Goal: Find specific page/section: Find specific page/section

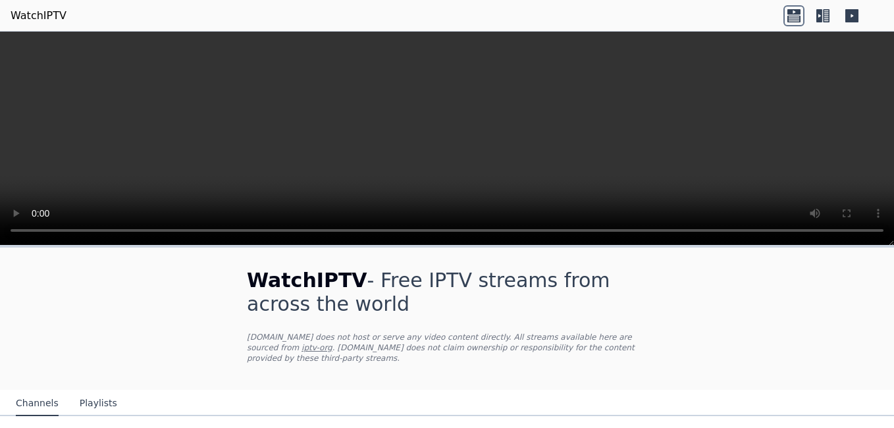
scroll to position [197, 0]
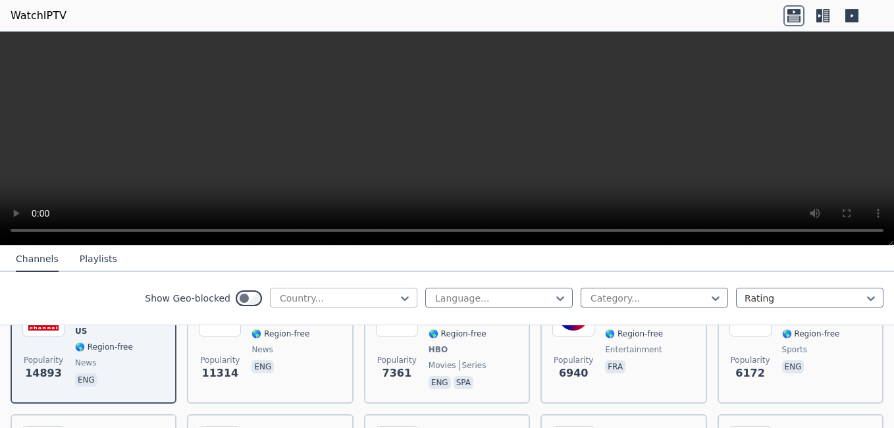
click at [361, 295] on div at bounding box center [338, 298] width 120 height 13
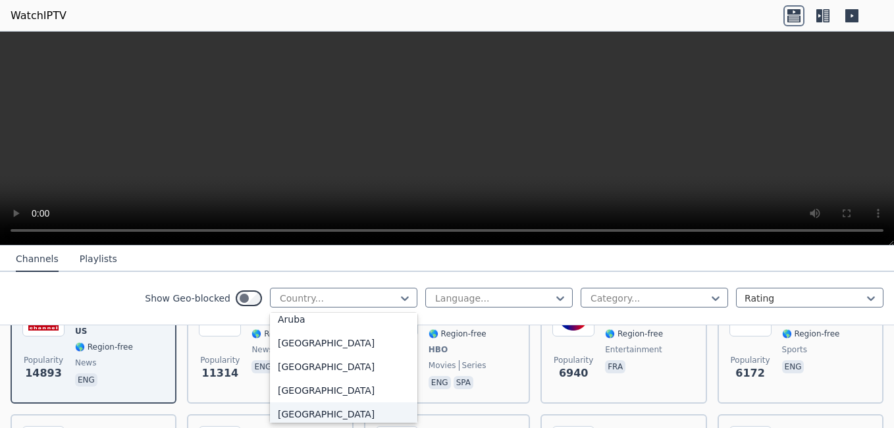
scroll to position [263, 0]
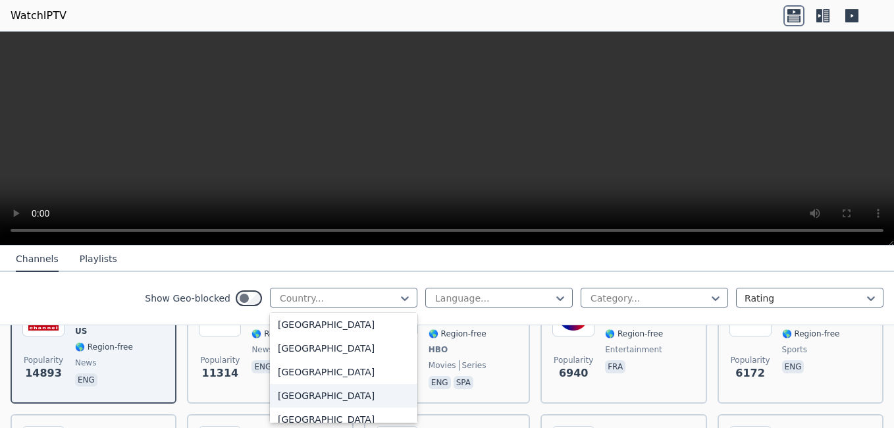
click at [306, 399] on div "[GEOGRAPHIC_DATA]" at bounding box center [343, 396] width 147 height 24
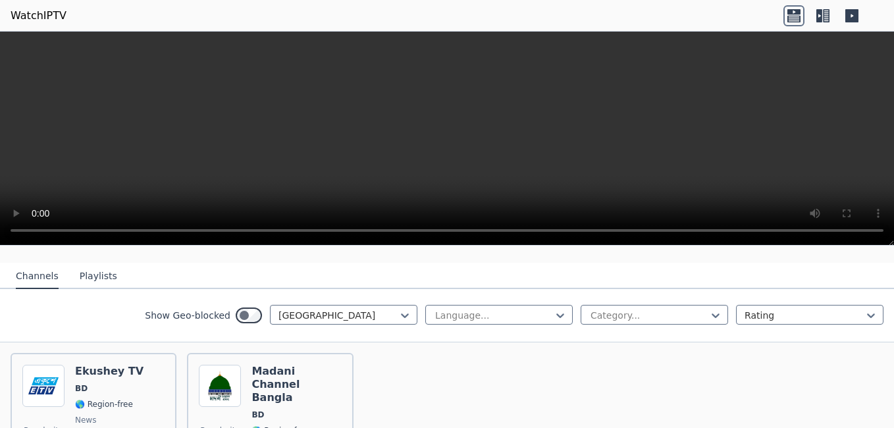
scroll to position [149, 0]
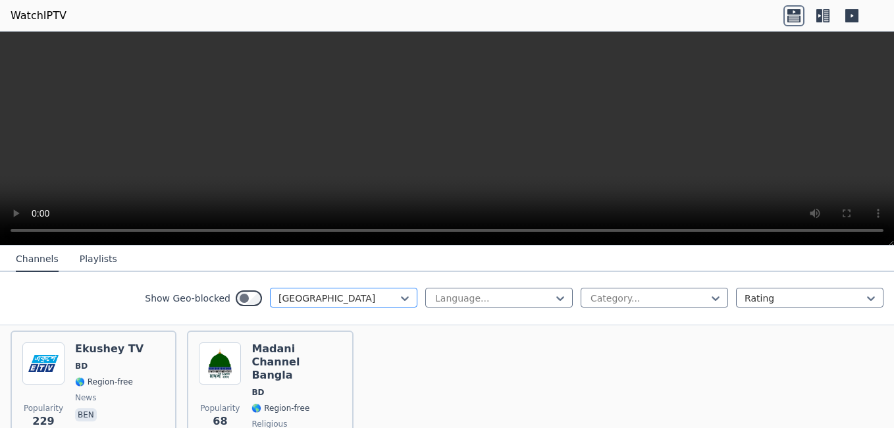
click at [325, 294] on div at bounding box center [338, 298] width 120 height 13
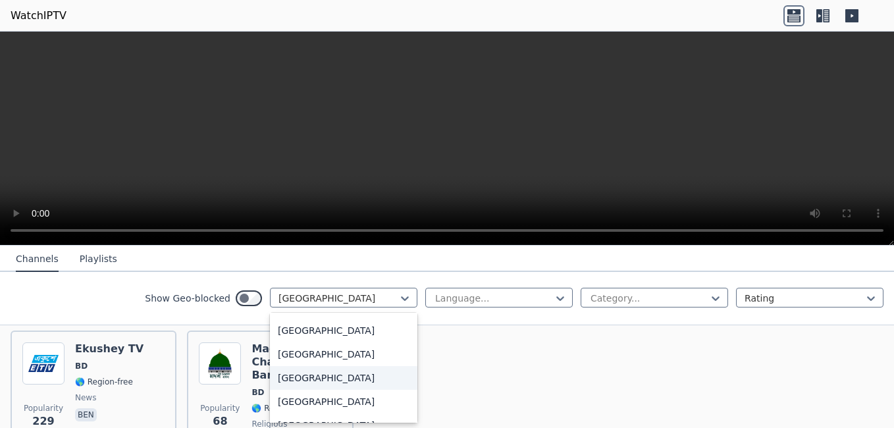
scroll to position [2011, 0]
click at [294, 365] on div "[GEOGRAPHIC_DATA]" at bounding box center [343, 354] width 147 height 24
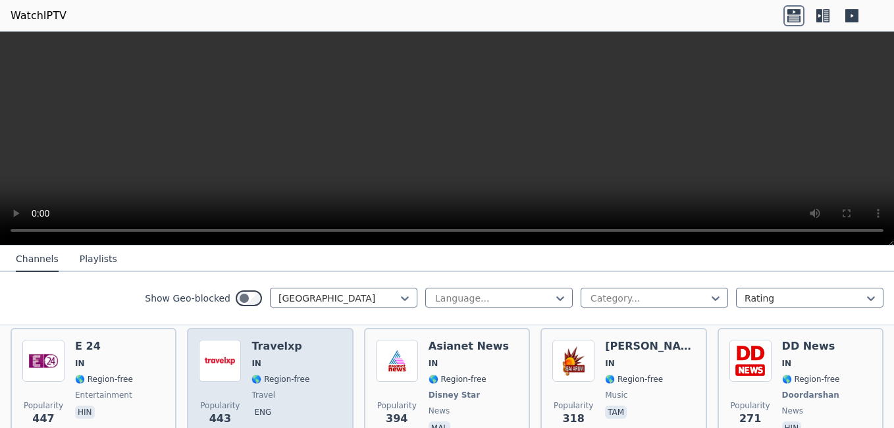
scroll to position [84, 0]
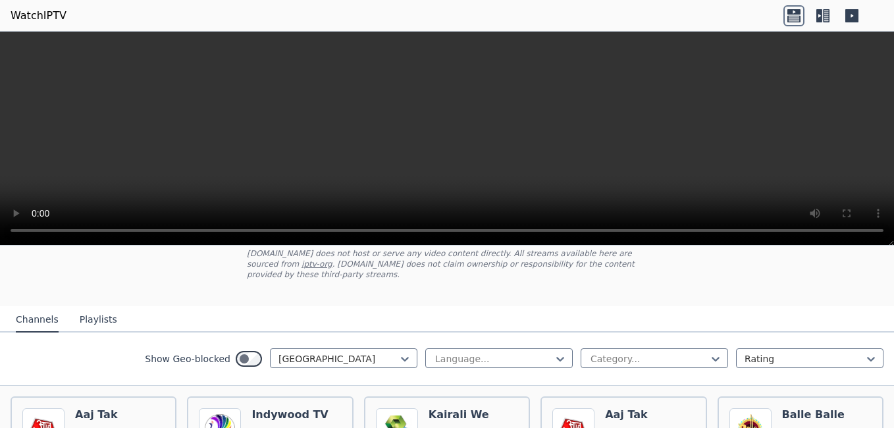
click at [845, 18] on icon at bounding box center [851, 15] width 13 height 13
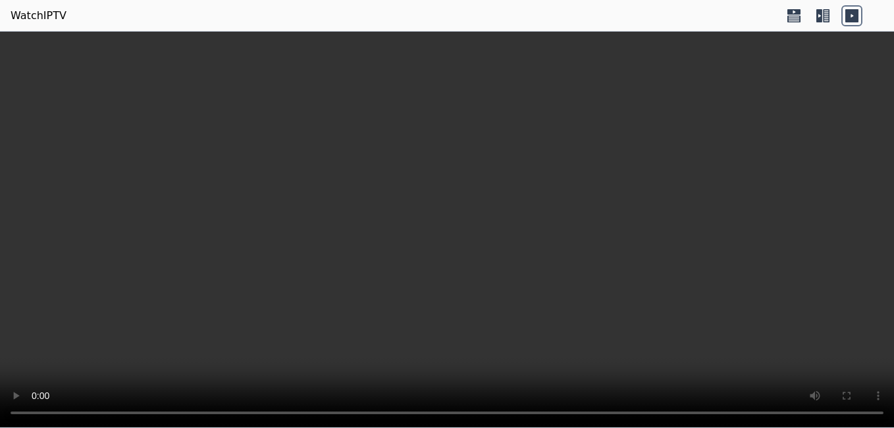
click at [792, 20] on icon at bounding box center [793, 15] width 21 height 21
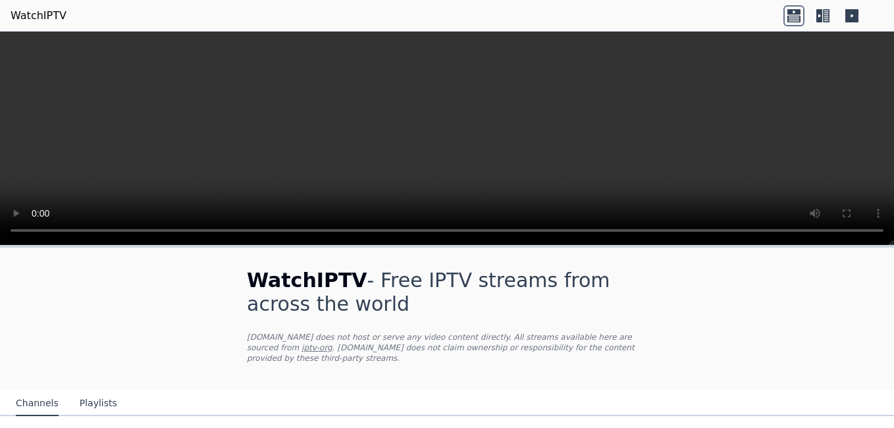
click at [827, 18] on icon at bounding box center [826, 15] width 7 height 13
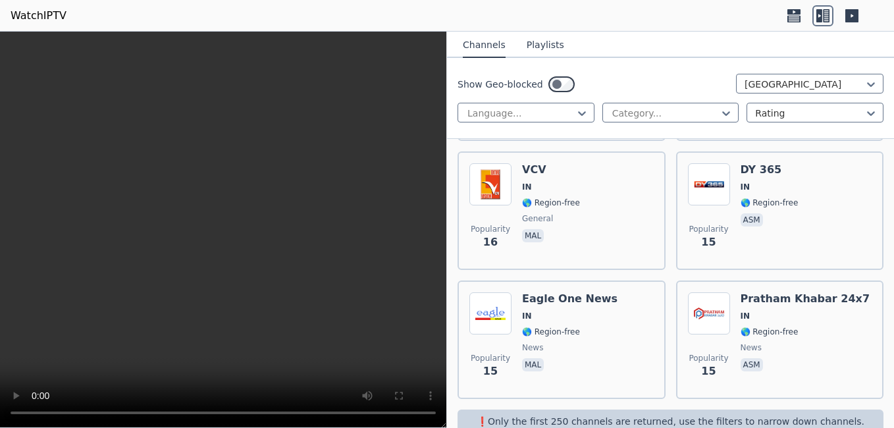
scroll to position [8832, 0]
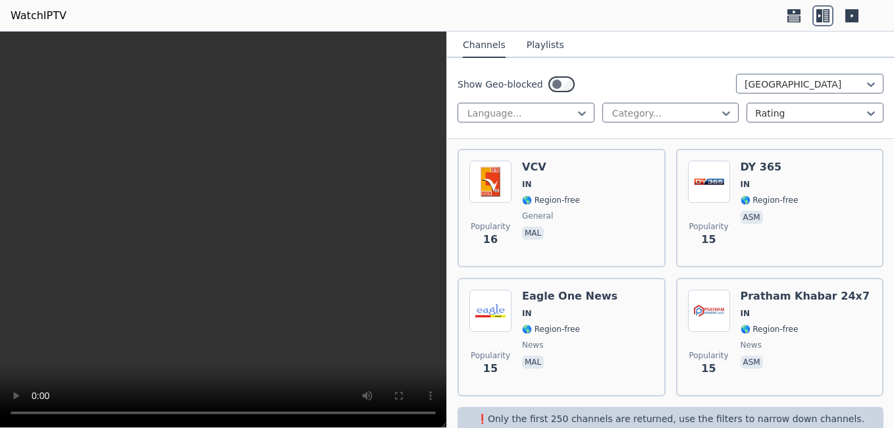
click at [744, 95] on div "Show Geo-blocked India Language... Category... Rating" at bounding box center [670, 98] width 447 height 81
click at [748, 87] on div at bounding box center [804, 84] width 120 height 13
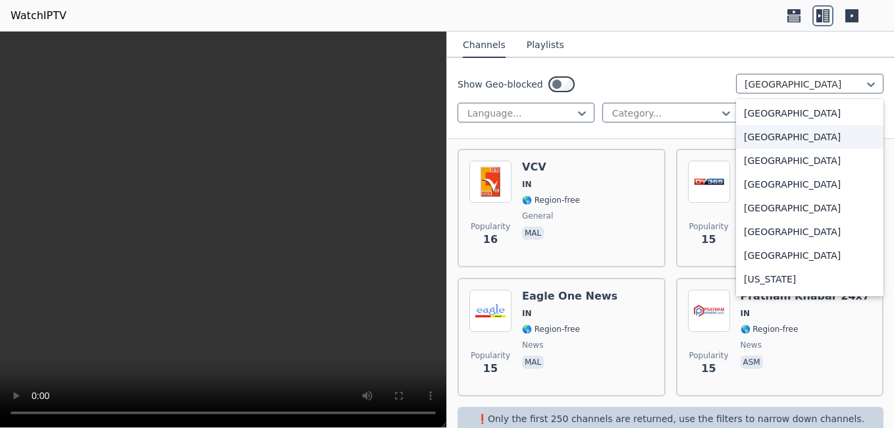
scroll to position [3270, 0]
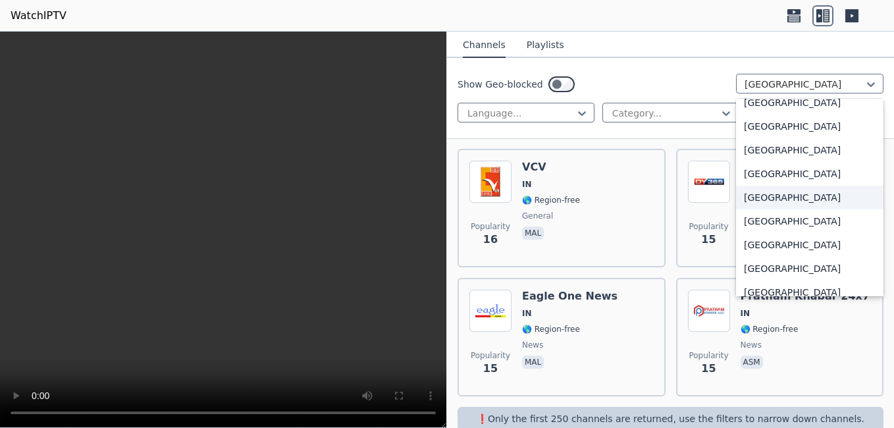
click at [764, 195] on div "[GEOGRAPHIC_DATA]" at bounding box center [809, 198] width 147 height 24
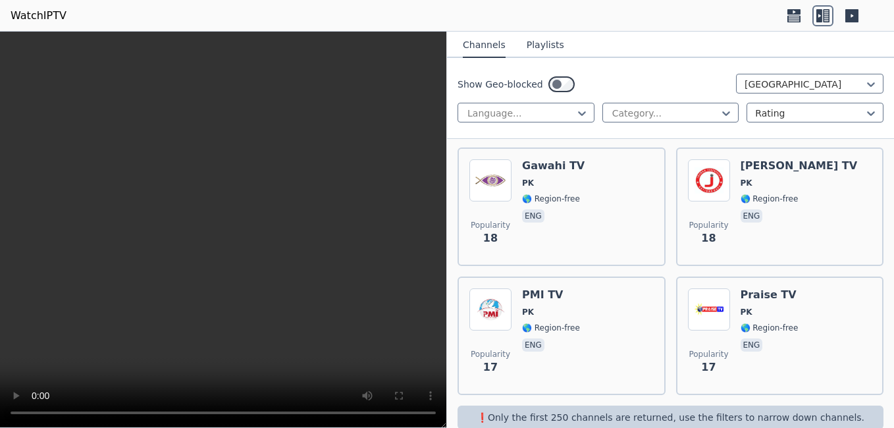
scroll to position [1319, 0]
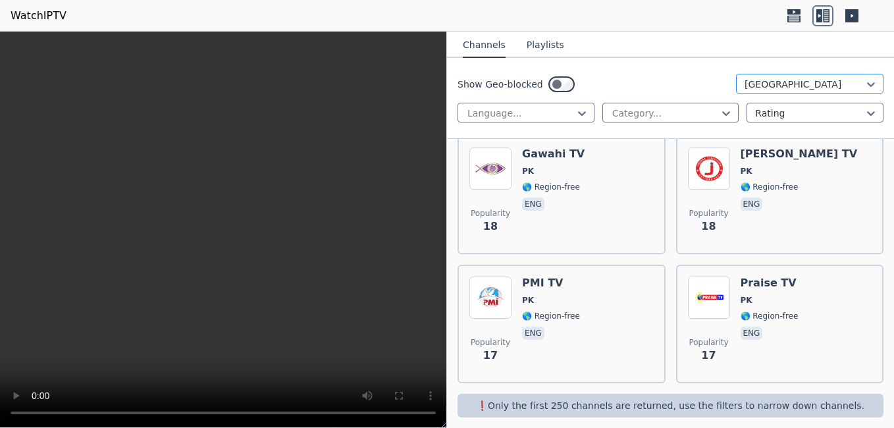
click at [778, 86] on div at bounding box center [804, 84] width 120 height 13
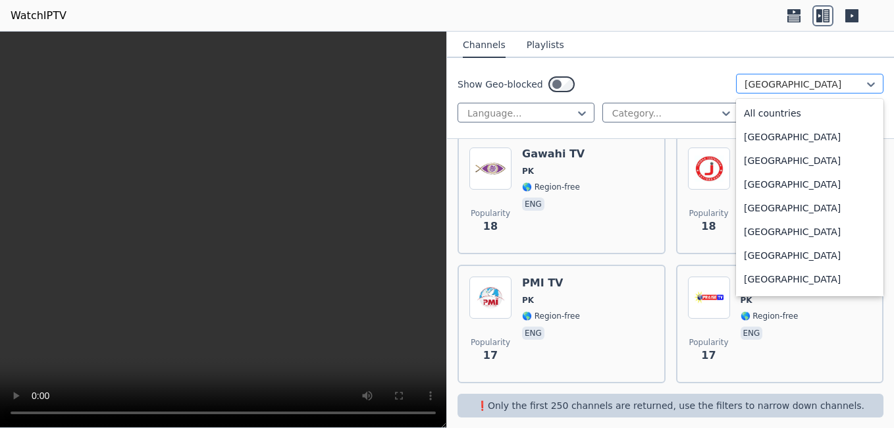
scroll to position [3191, 0]
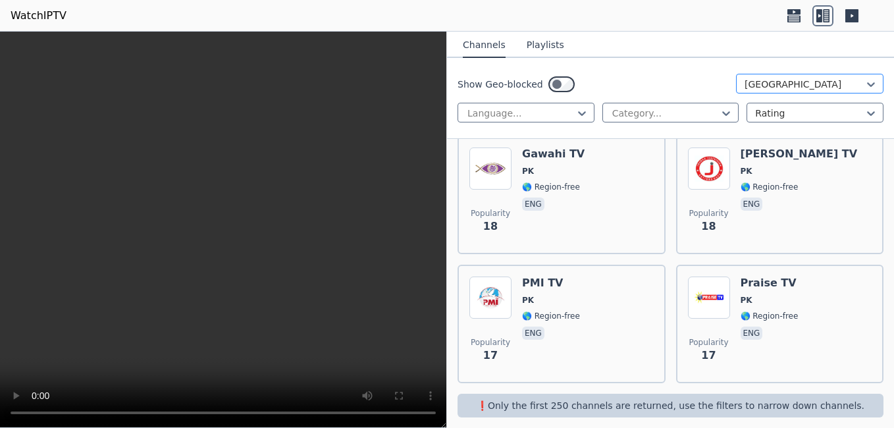
click at [749, 80] on div at bounding box center [804, 84] width 120 height 13
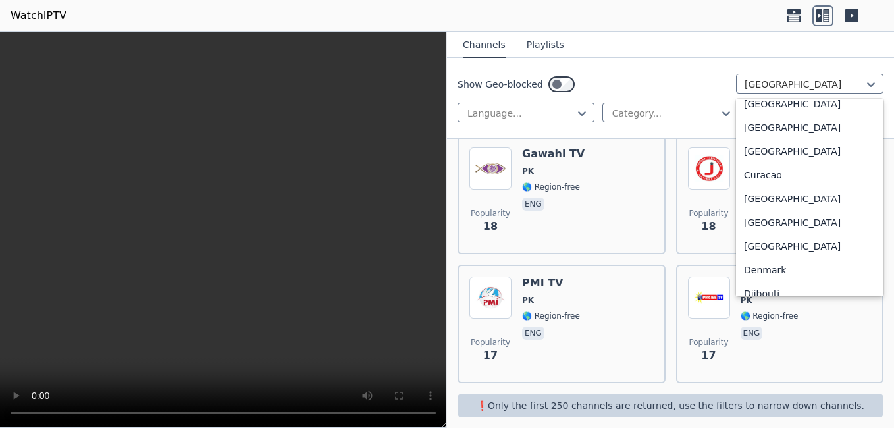
scroll to position [0, 0]
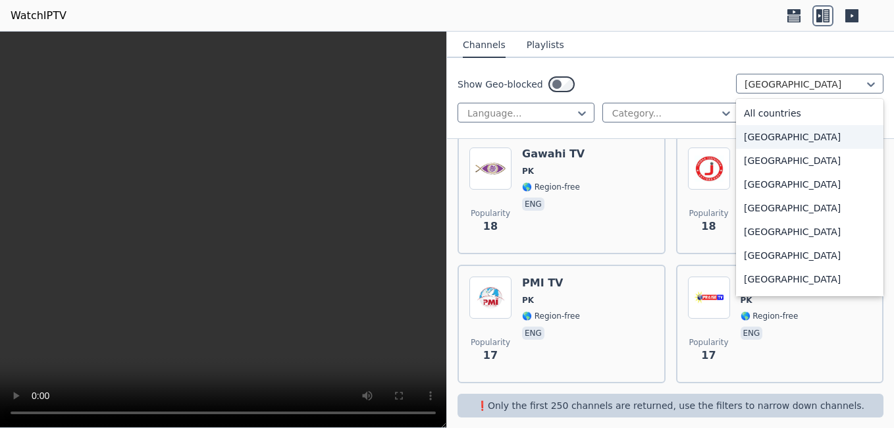
click at [813, 140] on div "[GEOGRAPHIC_DATA]" at bounding box center [809, 137] width 147 height 24
